Goal: Task Accomplishment & Management: Manage account settings

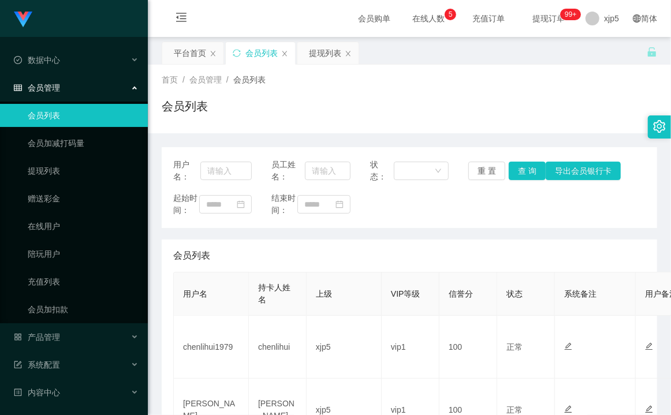
scroll to position [83, 0]
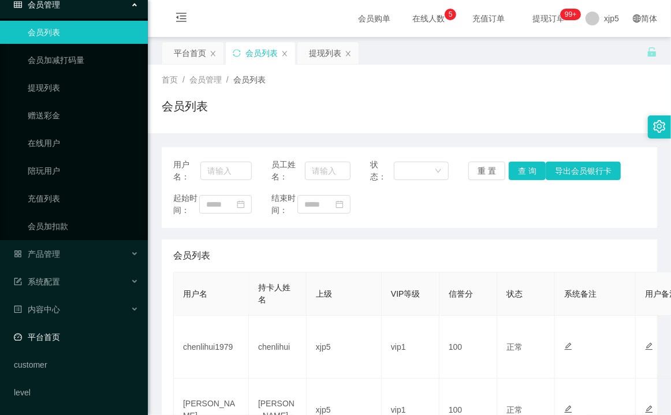
click at [58, 331] on link "平台首页" at bounding box center [76, 337] width 125 height 23
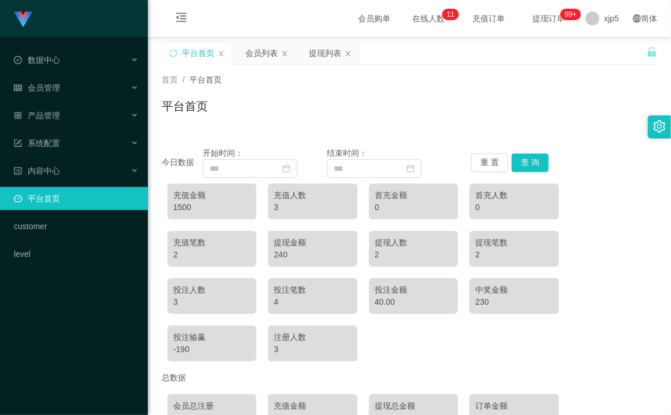
scroll to position [121, 0]
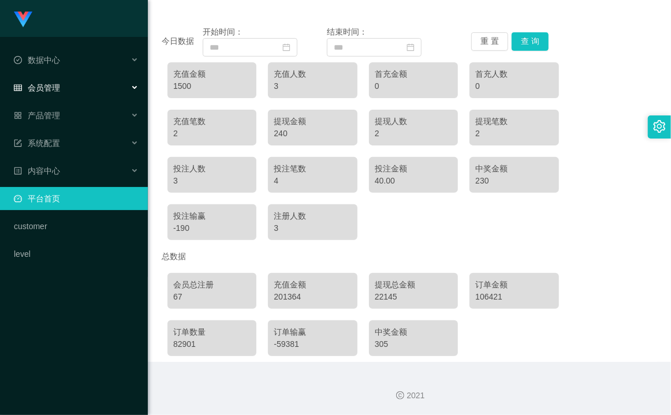
click at [58, 88] on span "会员管理" at bounding box center [37, 87] width 46 height 9
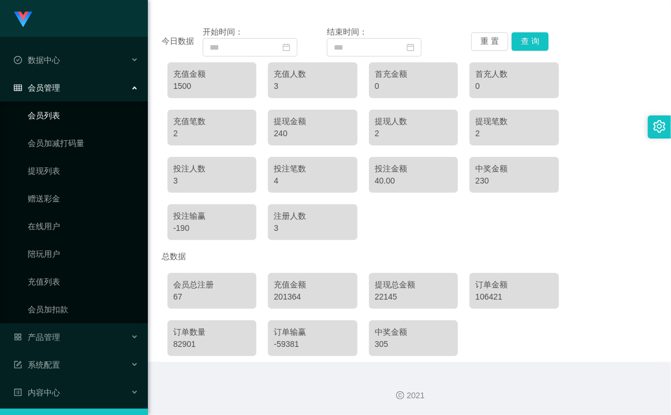
click at [58, 117] on link "会员列表" at bounding box center [83, 115] width 111 height 23
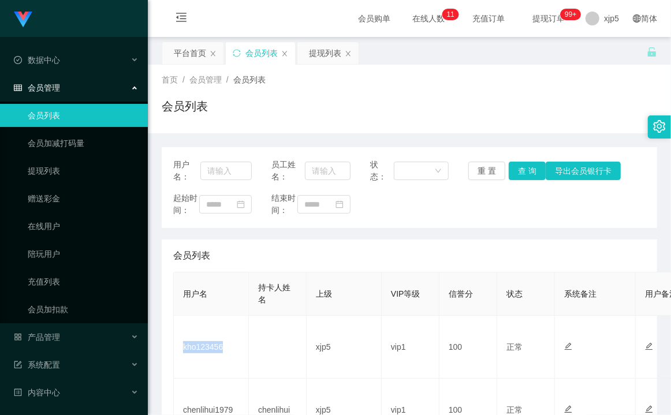
scroll to position [88, 0]
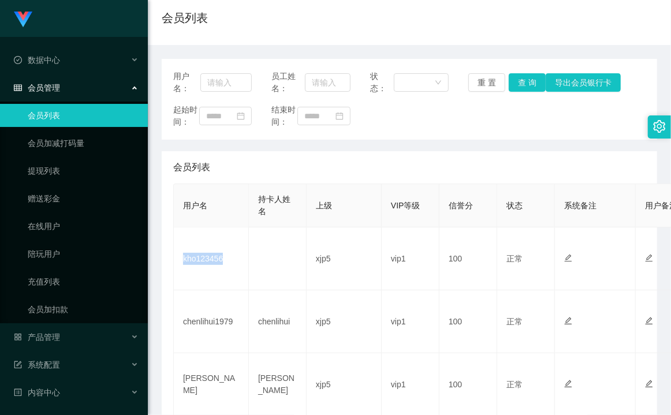
click at [198, 272] on td "kho123456" at bounding box center [211, 259] width 75 height 63
copy td "kho123456"
